Goal: Find specific page/section: Find specific page/section

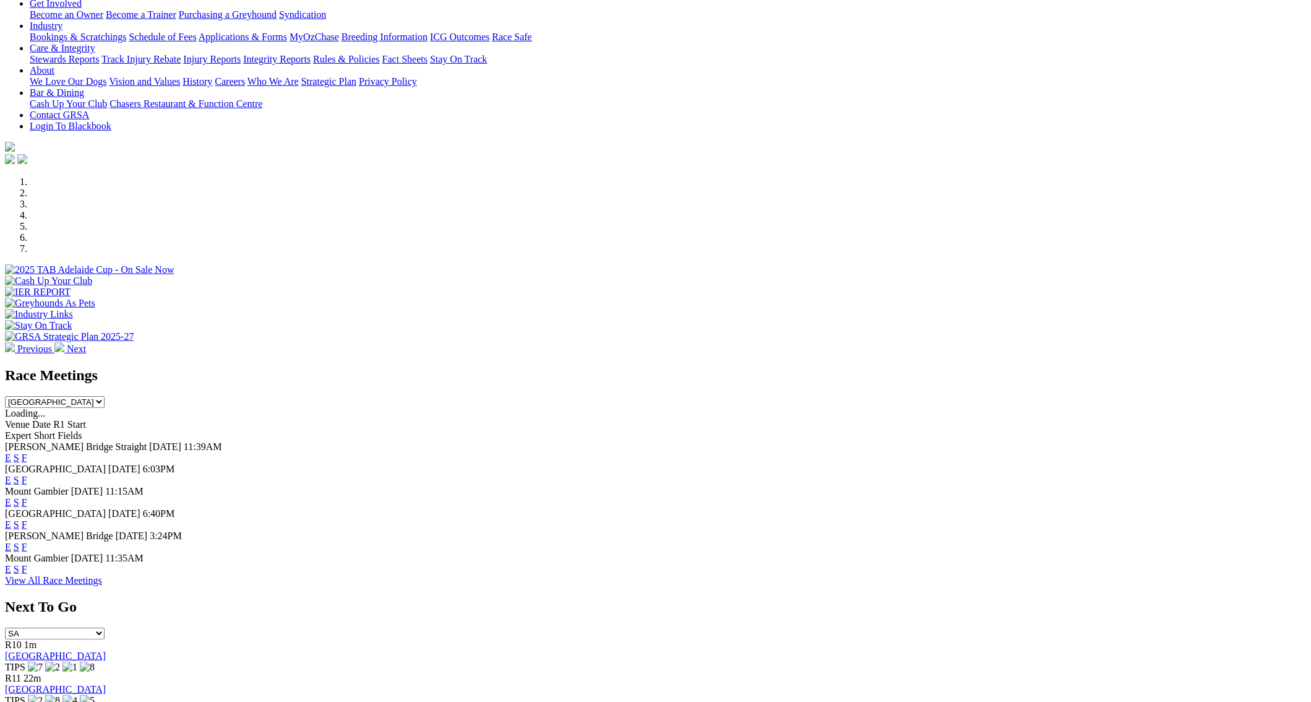
scroll to position [313, 0]
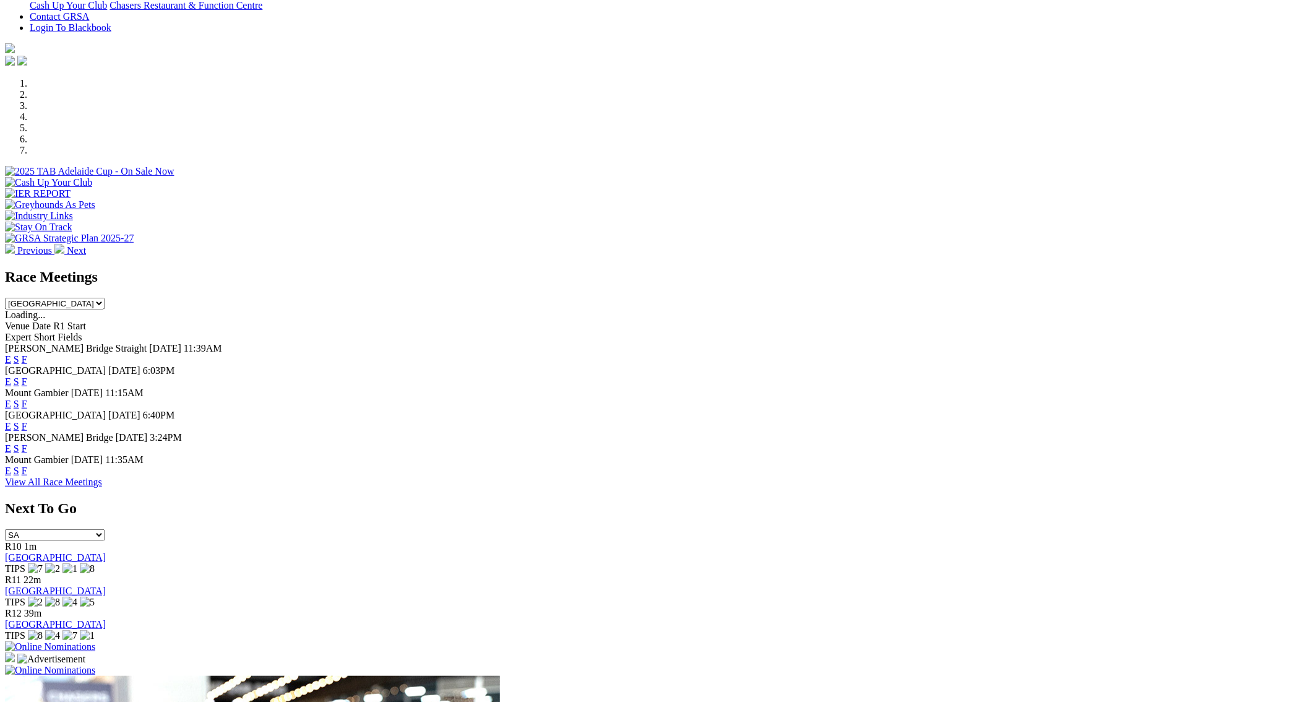
click at [27, 471] on link "F" at bounding box center [25, 470] width 6 height 11
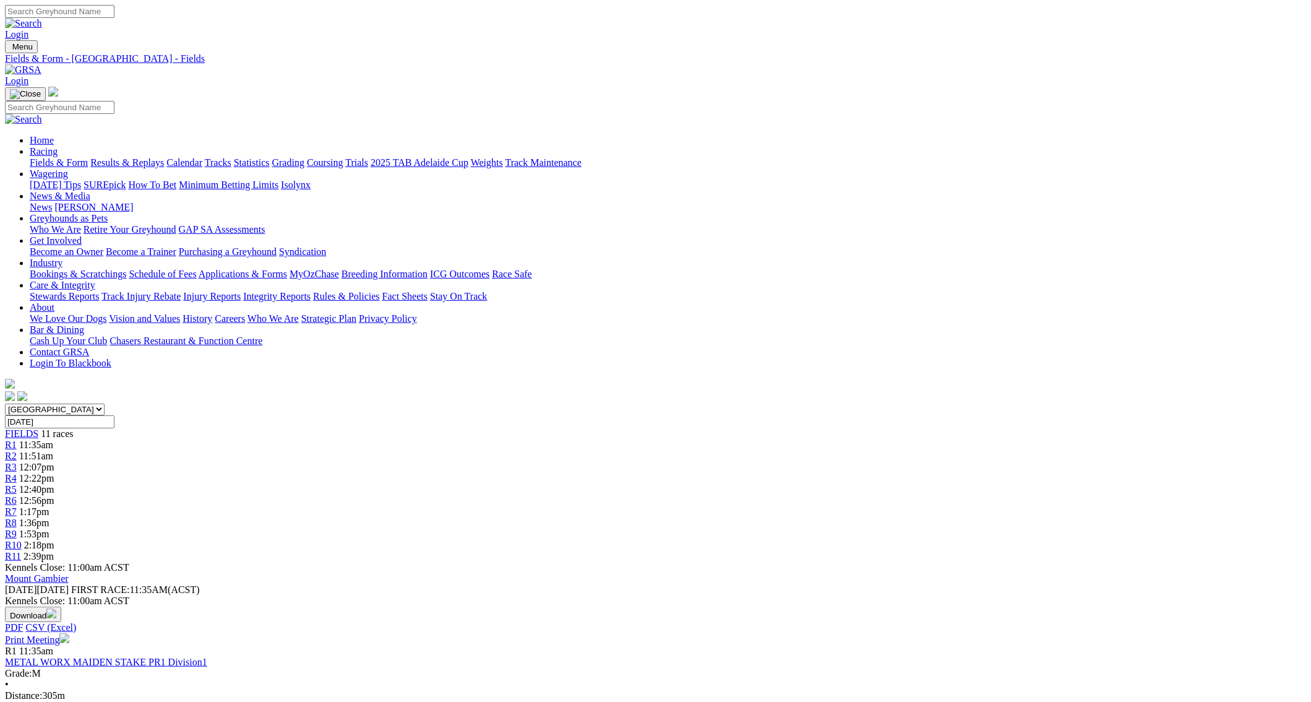
click at [88, 157] on link "Fields & Form" at bounding box center [59, 162] width 58 height 11
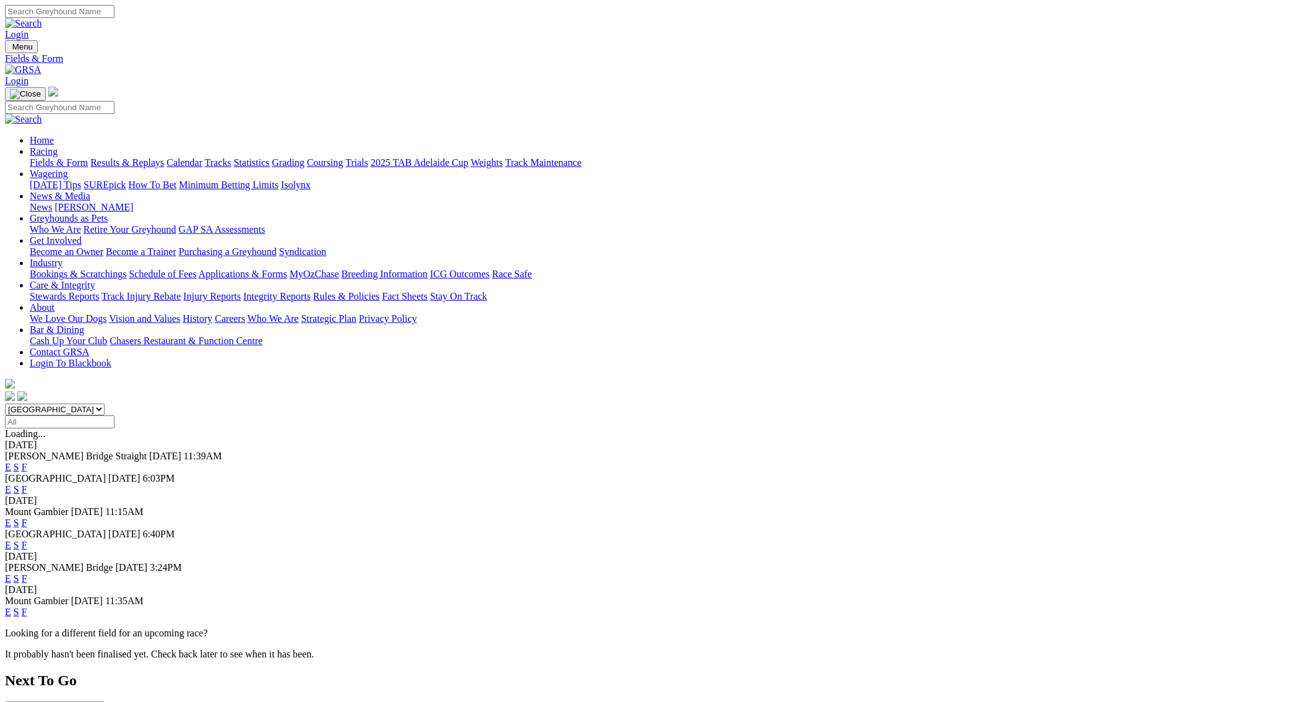
click at [27, 517] on link "F" at bounding box center [25, 522] width 6 height 11
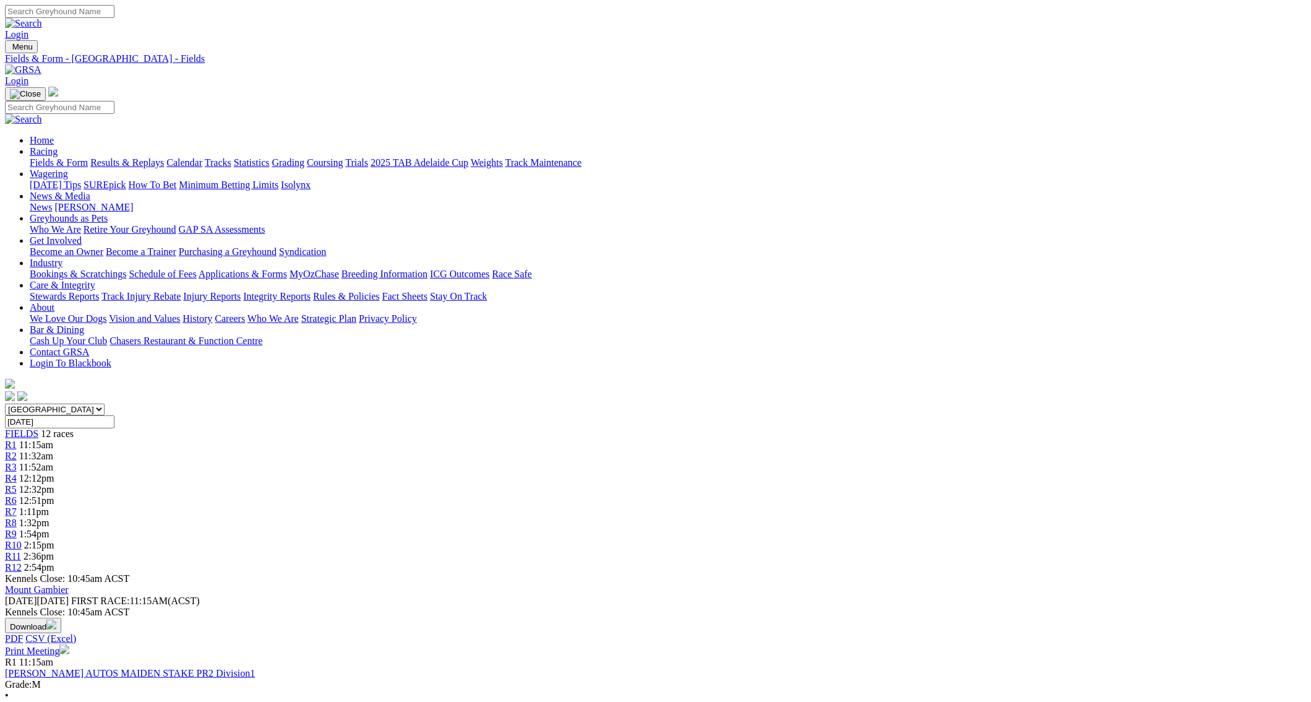
drag, startPoint x: 1316, startPoint y: 4, endPoint x: 216, endPoint y: 45, distance: 1101.2
drag, startPoint x: 216, startPoint y: 45, endPoint x: 193, endPoint y: 92, distance: 51.8
click at [88, 157] on link "Fields & Form" at bounding box center [59, 162] width 58 height 11
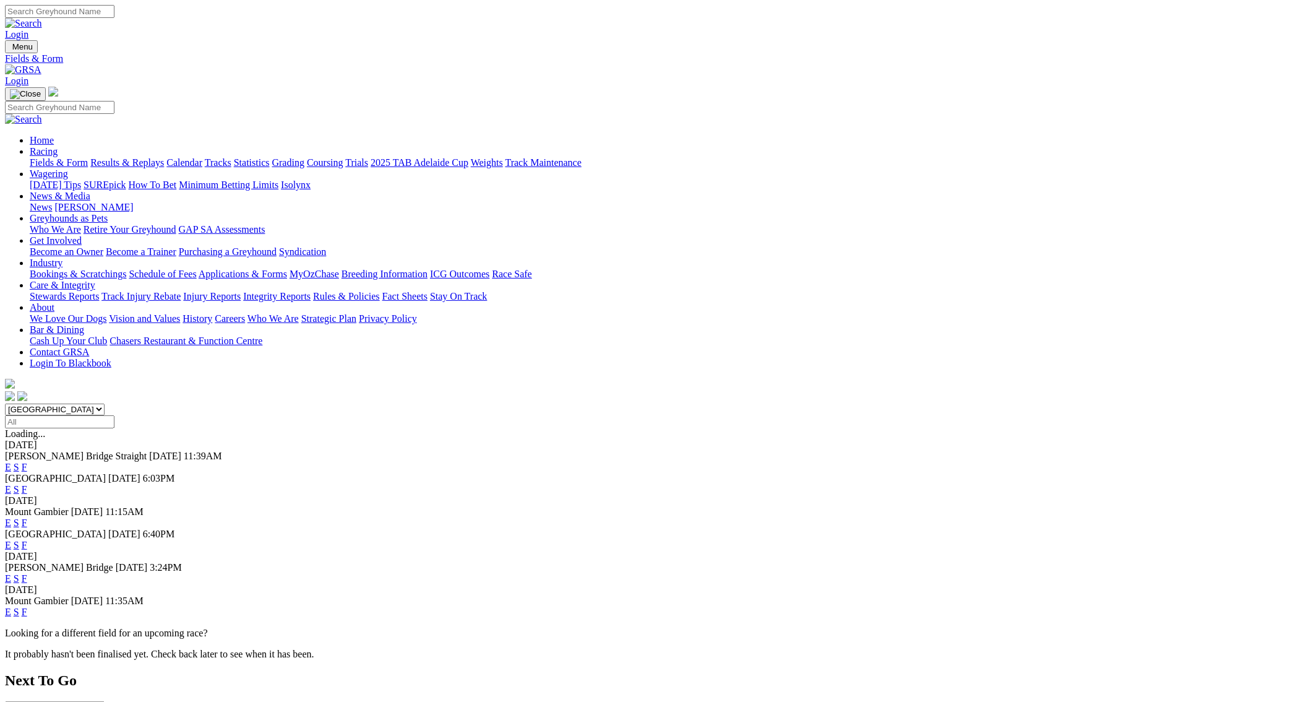
click at [27, 517] on link "F" at bounding box center [25, 522] width 6 height 11
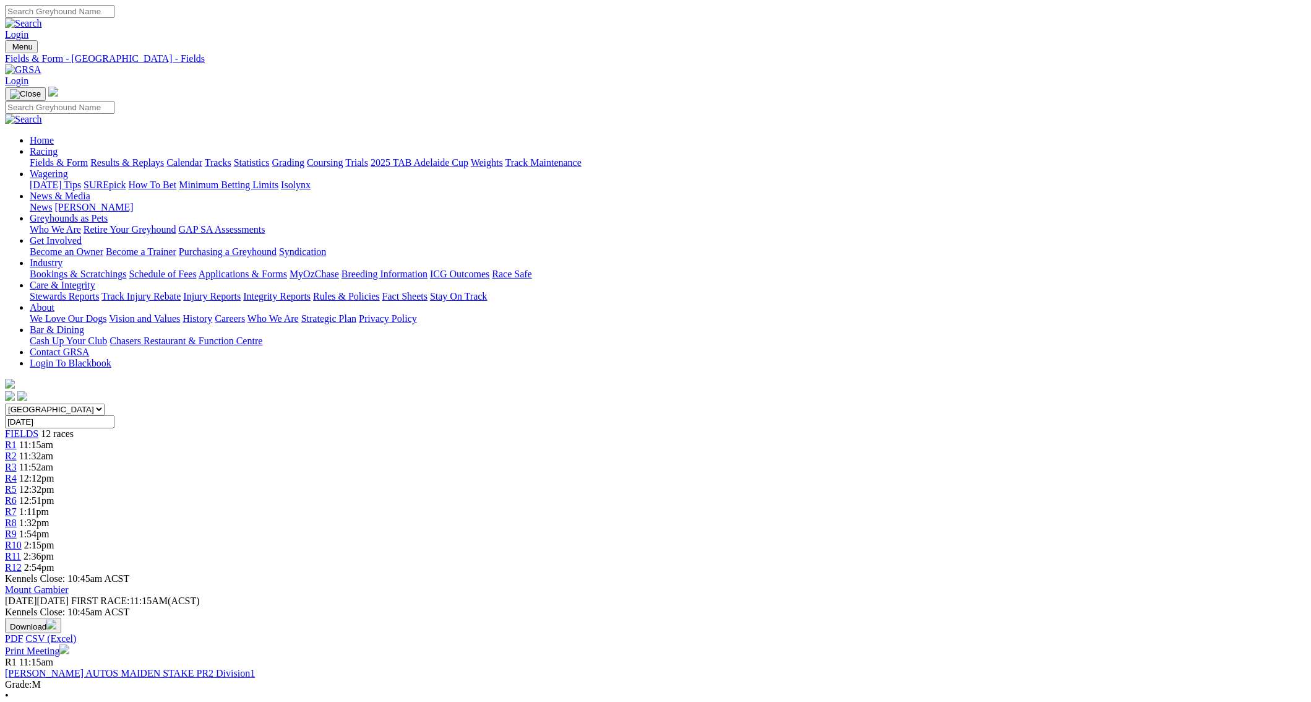
click at [88, 157] on link "Fields & Form" at bounding box center [59, 162] width 58 height 11
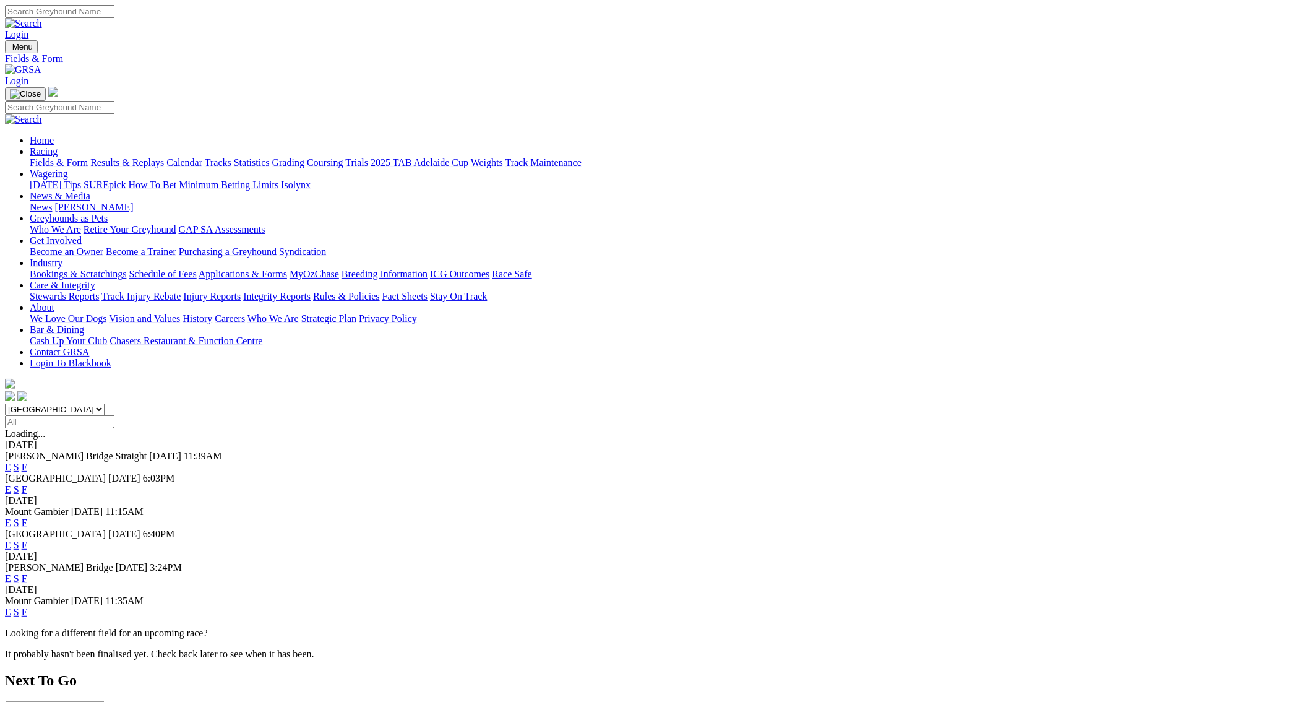
click at [27, 607] on link "F" at bounding box center [25, 612] width 6 height 11
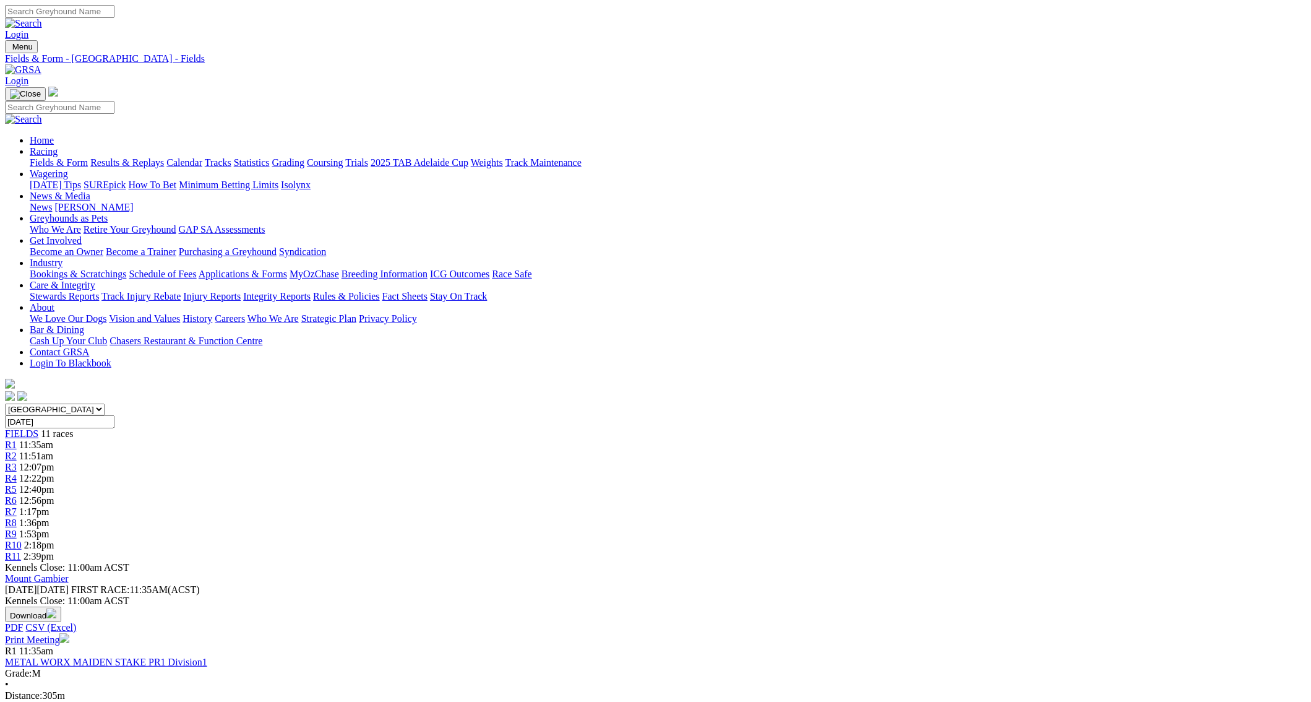
click at [88, 157] on link "Fields & Form" at bounding box center [59, 162] width 58 height 11
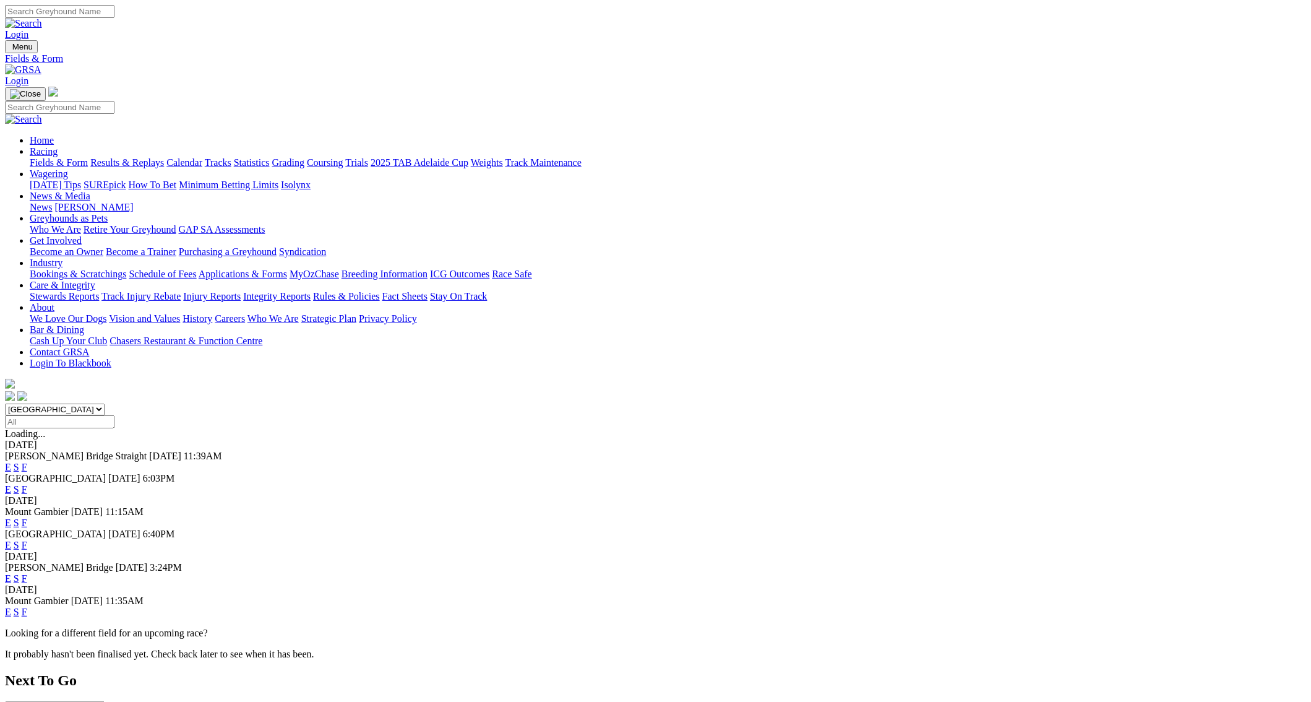
click at [27, 517] on link "F" at bounding box center [25, 522] width 6 height 11
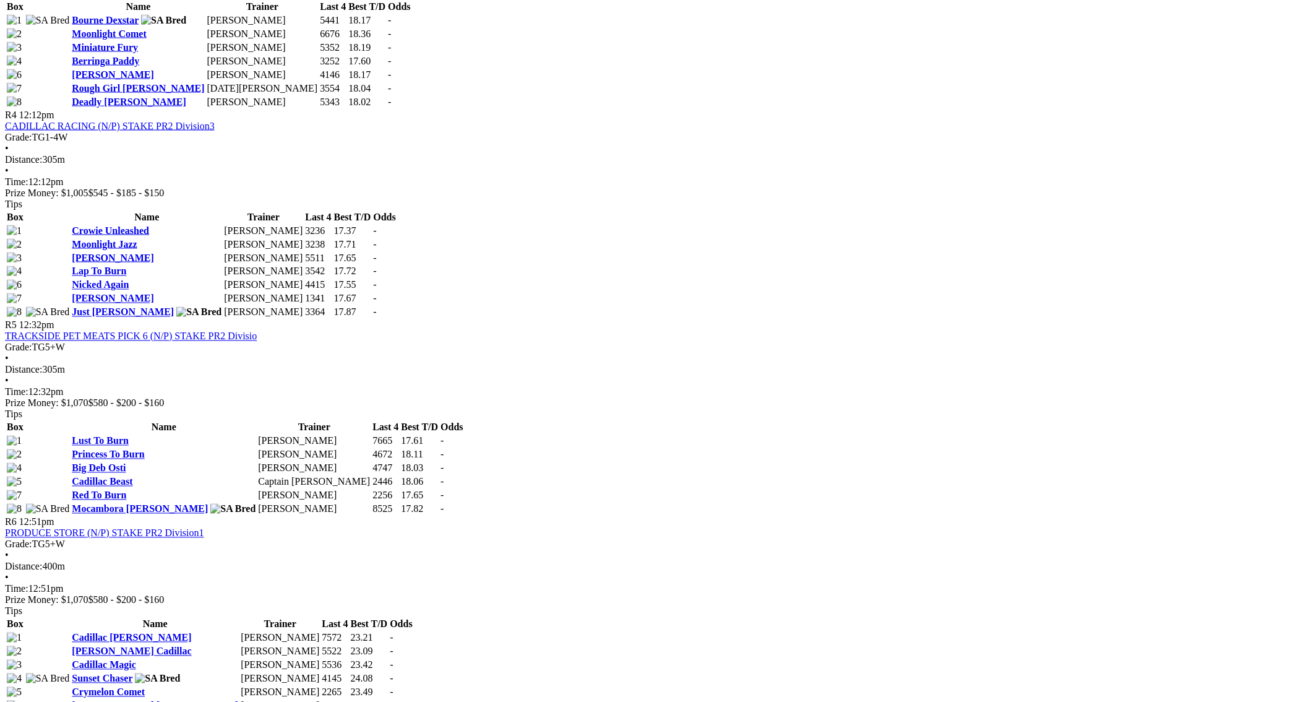
scroll to position [1230, 0]
